Goal: Task Accomplishment & Management: Manage account settings

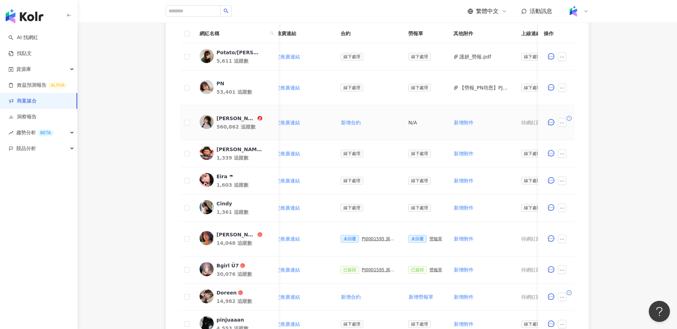
scroll to position [230, 0]
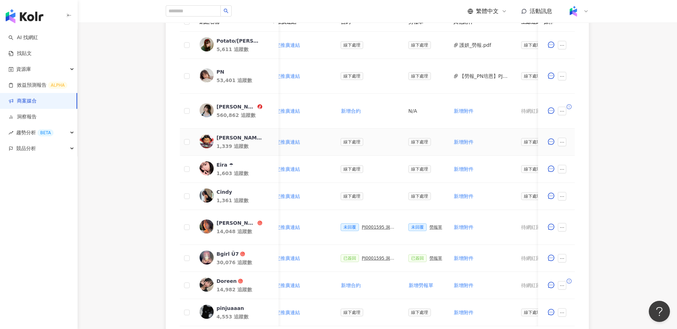
click at [569, 144] on span at bounding box center [563, 142] width 11 height 8
click at [565, 144] on button "button" at bounding box center [562, 142] width 8 height 8
click at [422, 146] on td "線下處理" at bounding box center [425, 142] width 45 height 27
click at [456, 140] on span "新增附件" at bounding box center [464, 142] width 20 height 6
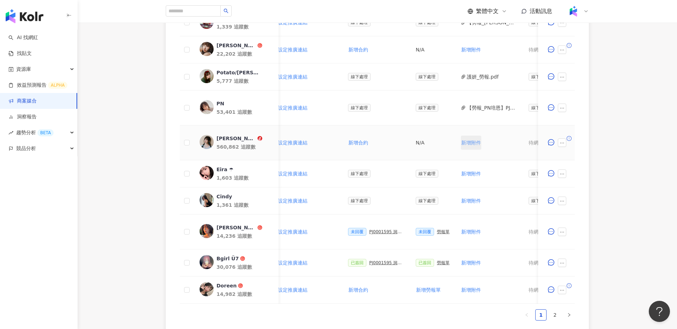
scroll to position [259, 0]
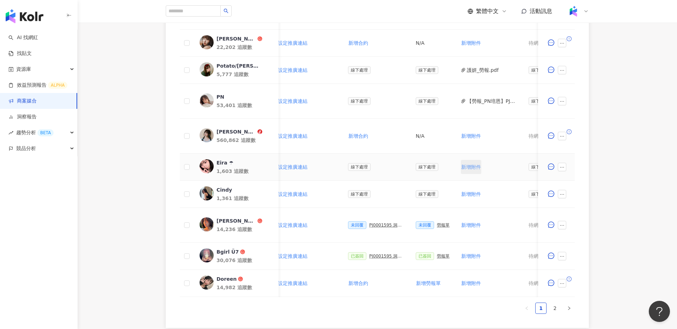
click at [472, 170] on button "新增附件" at bounding box center [471, 167] width 20 height 14
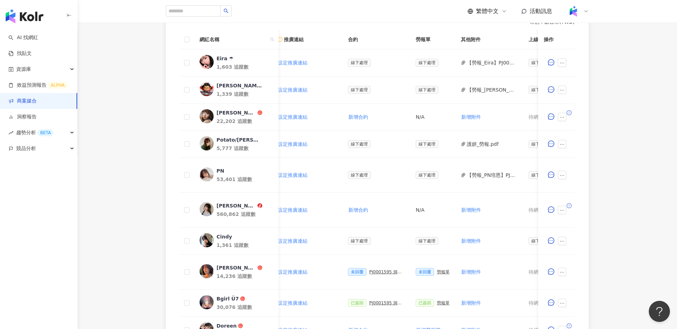
scroll to position [0, 134]
click at [628, 86] on div "0 待邀約 0 確認中 13 執行中 0 已結束 0 無意願/取消合作 幣別 ： 新台幣 ( TWD ) 網紅名稱 合作總酬勞 (含稅) 合作項目 推廣連結 …" at bounding box center [377, 167] width 599 height 415
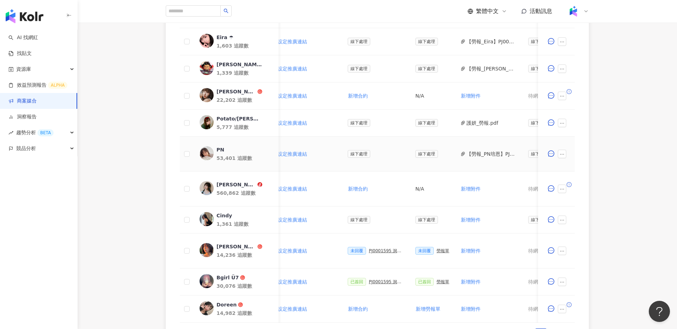
scroll to position [213, 0]
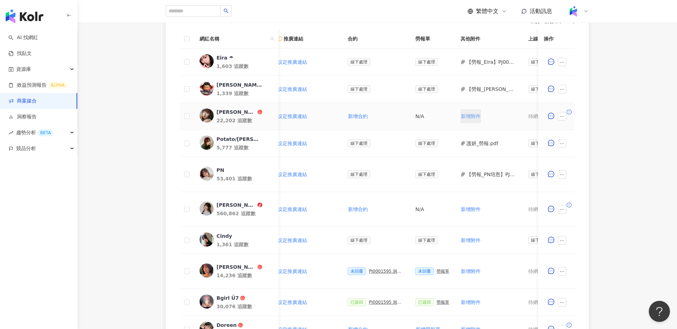
click at [468, 111] on button "新增附件" at bounding box center [471, 116] width 20 height 14
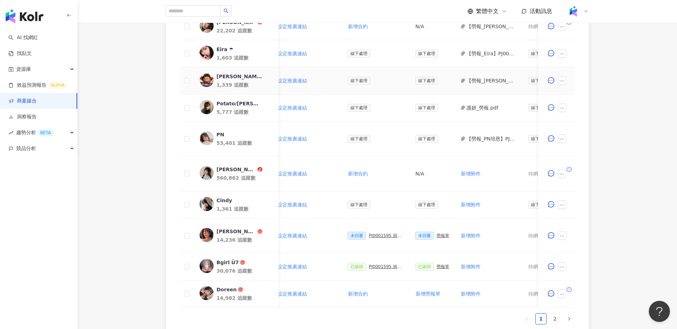
scroll to position [276, 0]
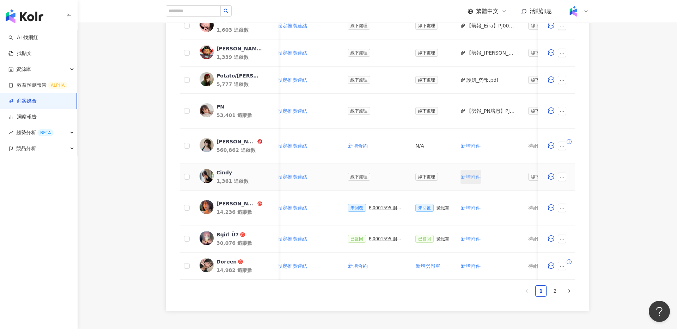
click at [467, 179] on span "新增附件" at bounding box center [471, 177] width 20 height 6
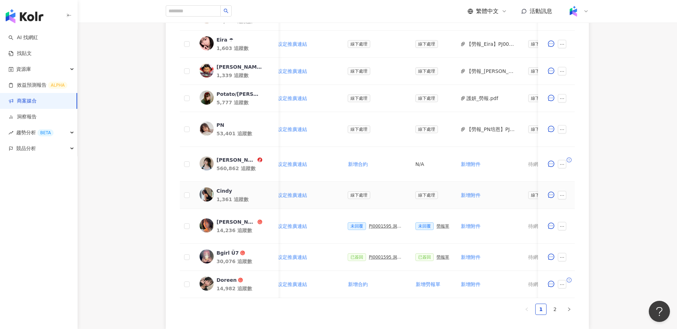
scroll to position [257, 0]
click at [471, 197] on span "新增附件" at bounding box center [471, 197] width 20 height 6
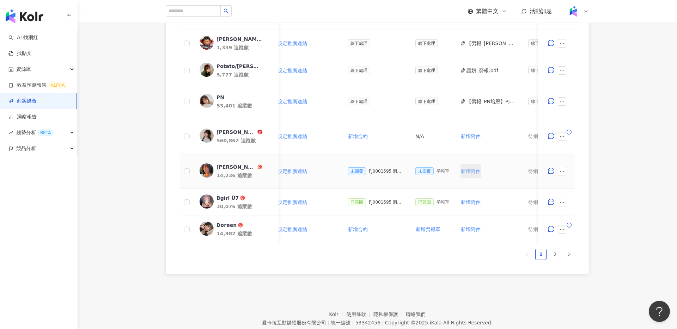
scroll to position [325, 0]
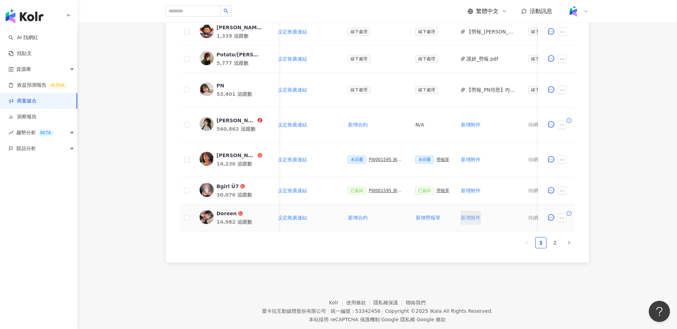
click at [470, 218] on span "新增附件" at bounding box center [471, 218] width 20 height 6
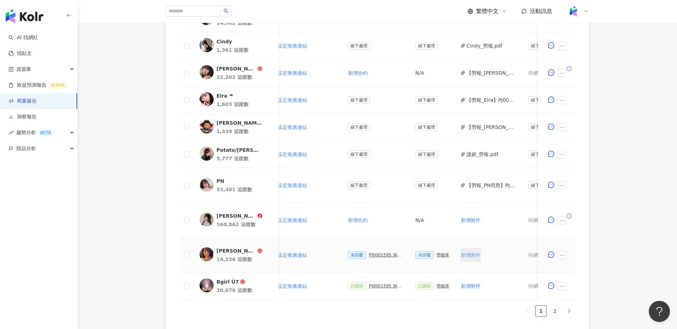
scroll to position [279, 0]
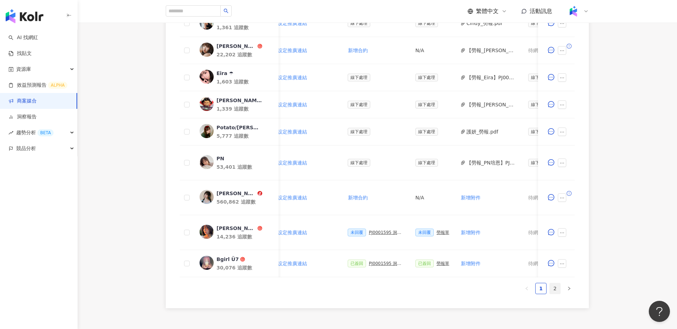
click at [550, 288] on link "2" at bounding box center [555, 288] width 11 height 11
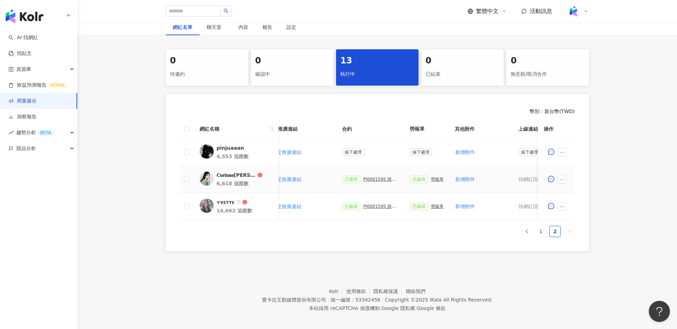
scroll to position [124, 0]
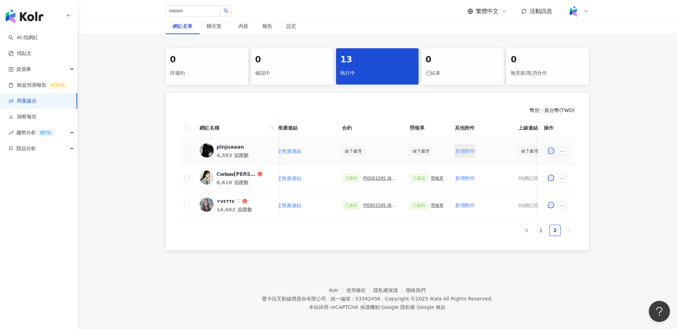
click at [465, 152] on span "新增附件" at bounding box center [465, 151] width 20 height 6
click at [469, 154] on button "新增附件" at bounding box center [465, 151] width 20 height 14
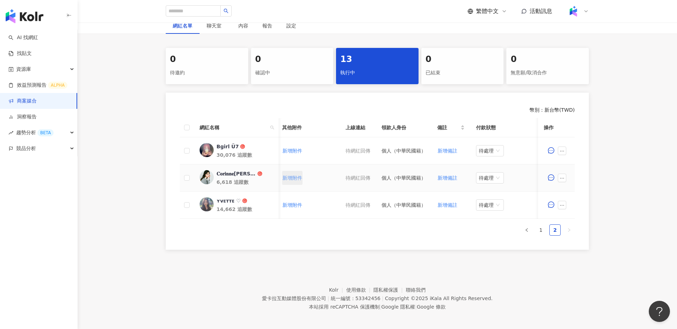
scroll to position [0, 0]
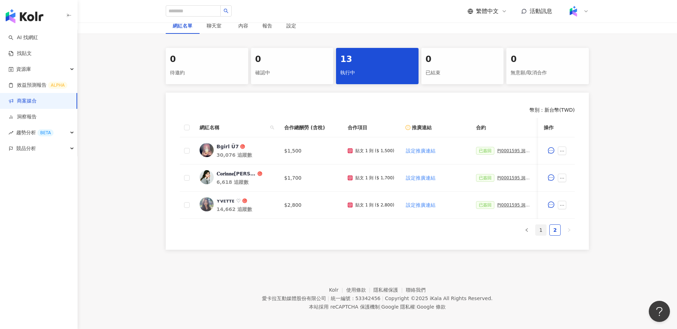
click at [541, 231] on link "1" at bounding box center [541, 230] width 11 height 11
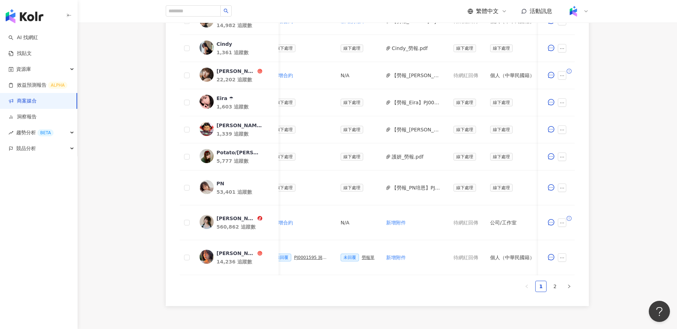
scroll to position [291, 0]
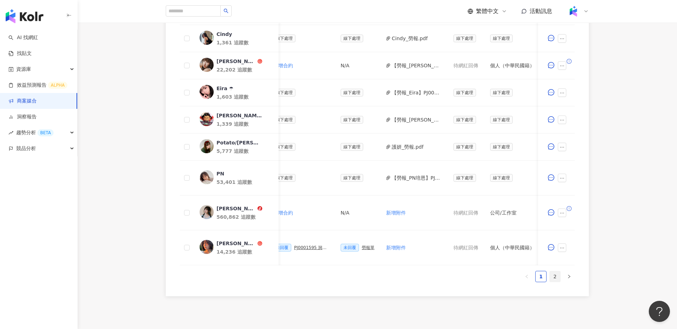
click at [552, 280] on link "2" at bounding box center [555, 277] width 11 height 11
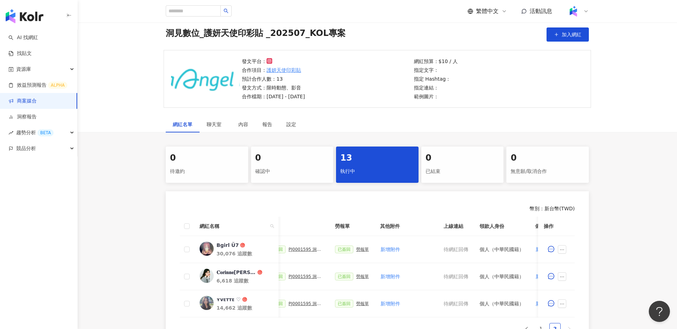
scroll to position [0, 0]
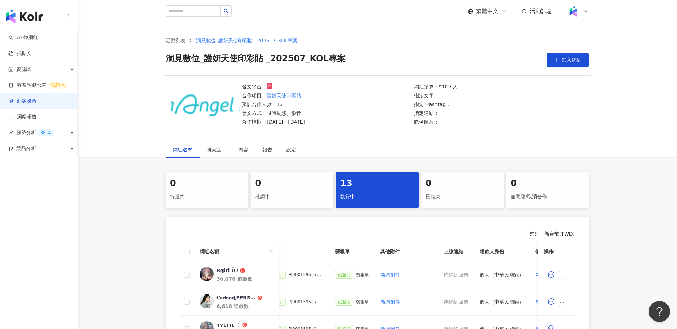
click at [31, 104] on link "商案媒合" at bounding box center [22, 101] width 28 height 7
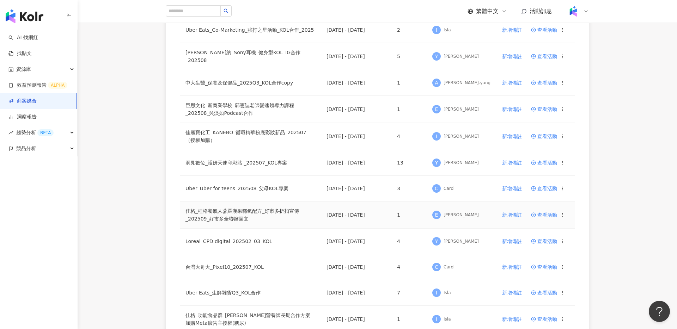
scroll to position [245, 0]
click at [543, 54] on span "查看活動" at bounding box center [544, 56] width 26 height 5
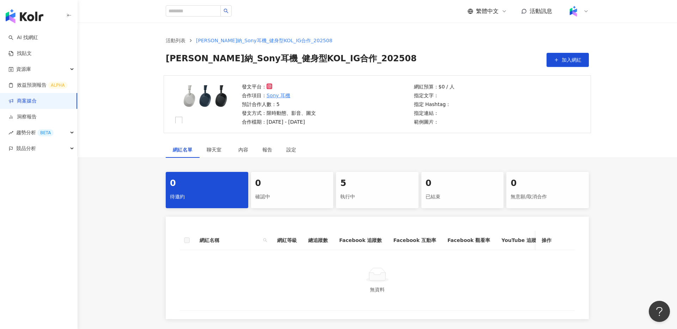
click at [399, 199] on div "執行中" at bounding box center [377, 197] width 74 height 12
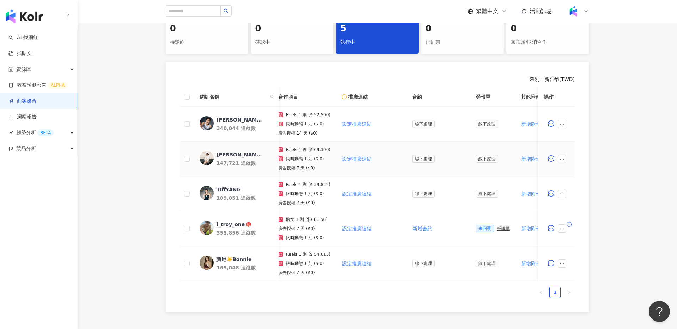
scroll to position [0, 72]
click at [561, 264] on icon "ellipsis" at bounding box center [562, 264] width 5 height 5
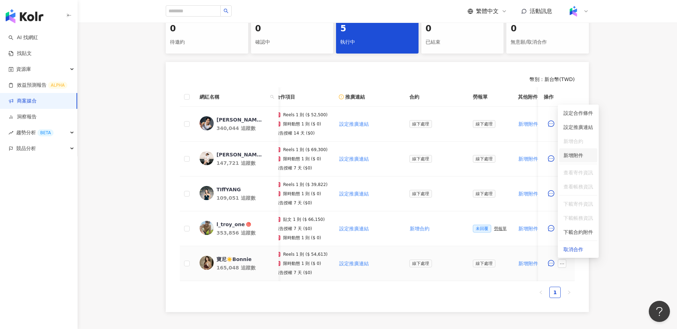
click at [578, 154] on span "新增附件" at bounding box center [573, 156] width 20 height 6
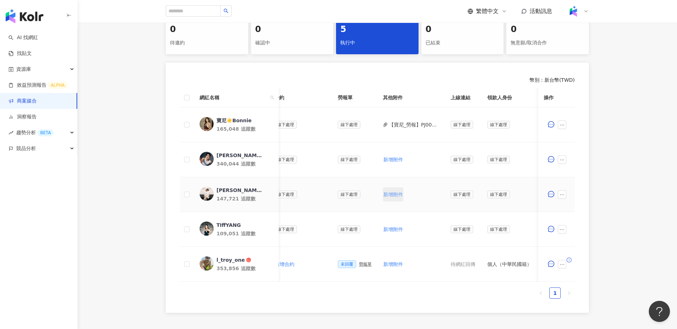
scroll to position [156, 0]
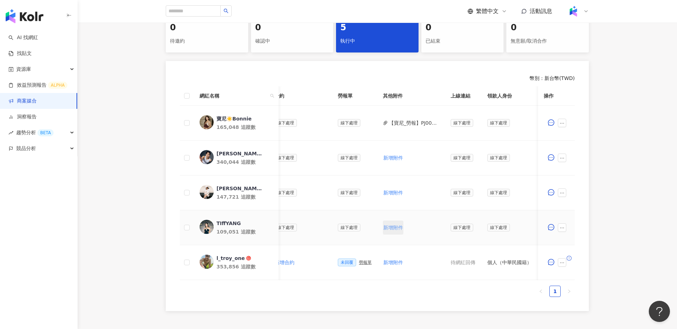
click at [389, 231] on button "新增附件" at bounding box center [393, 228] width 20 height 14
